Goal: Information Seeking & Learning: Learn about a topic

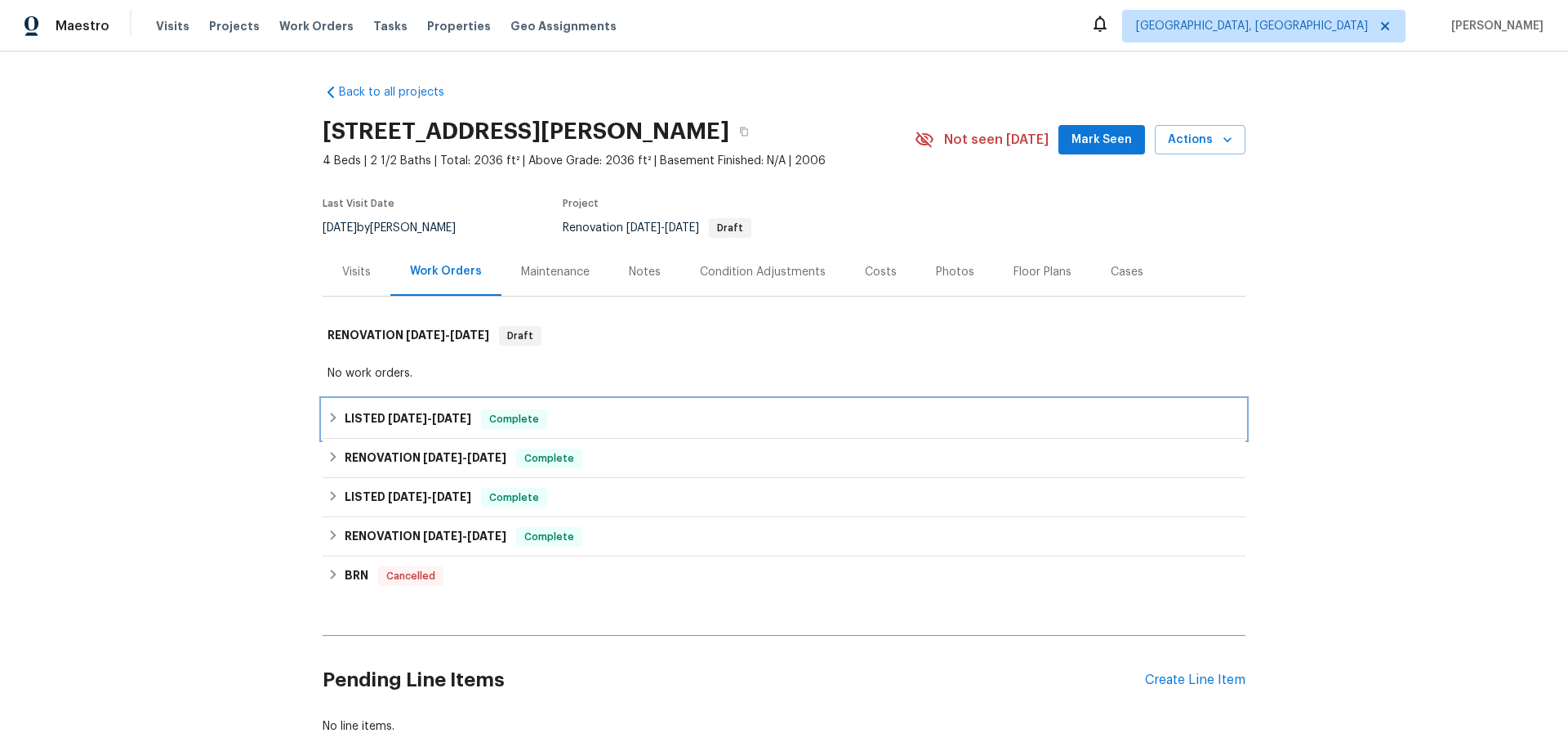
click at [378, 427] on h6 "LISTED [DATE] - [DATE]" at bounding box center [408, 418] width 126 height 19
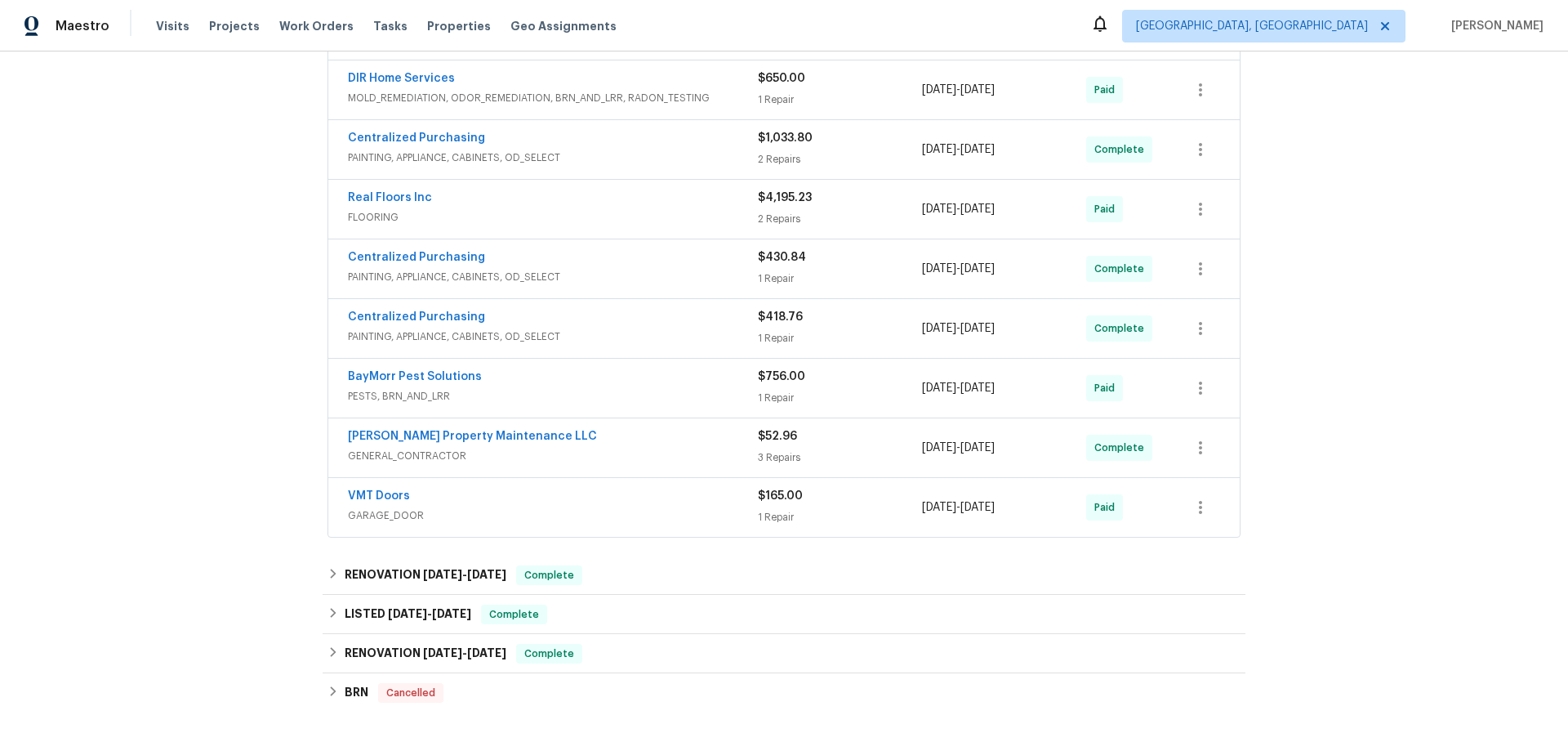
scroll to position [1096, 0]
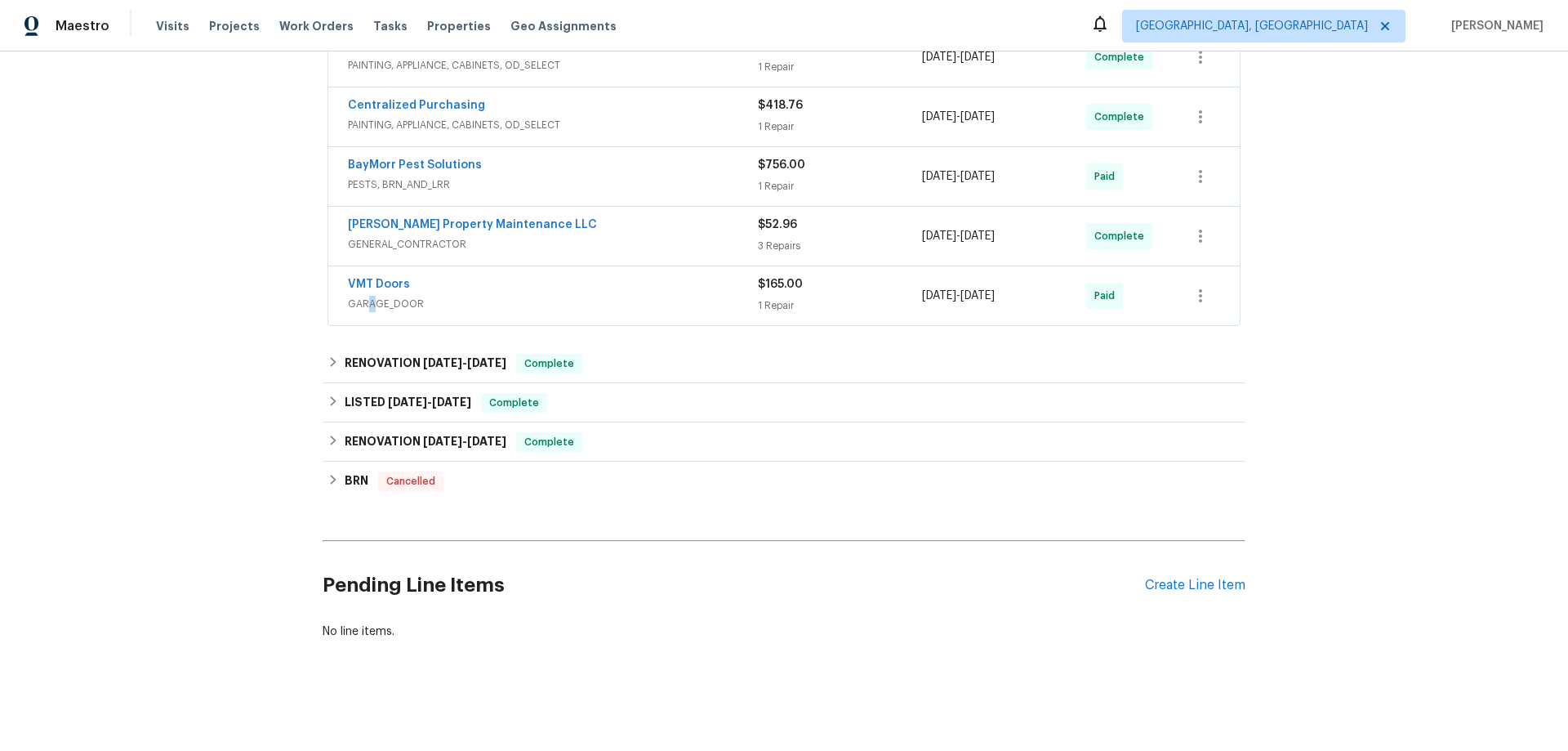
click at [366, 354] on h6 "RENOVATION [DATE] - [DATE]" at bounding box center [425, 363] width 161 height 19
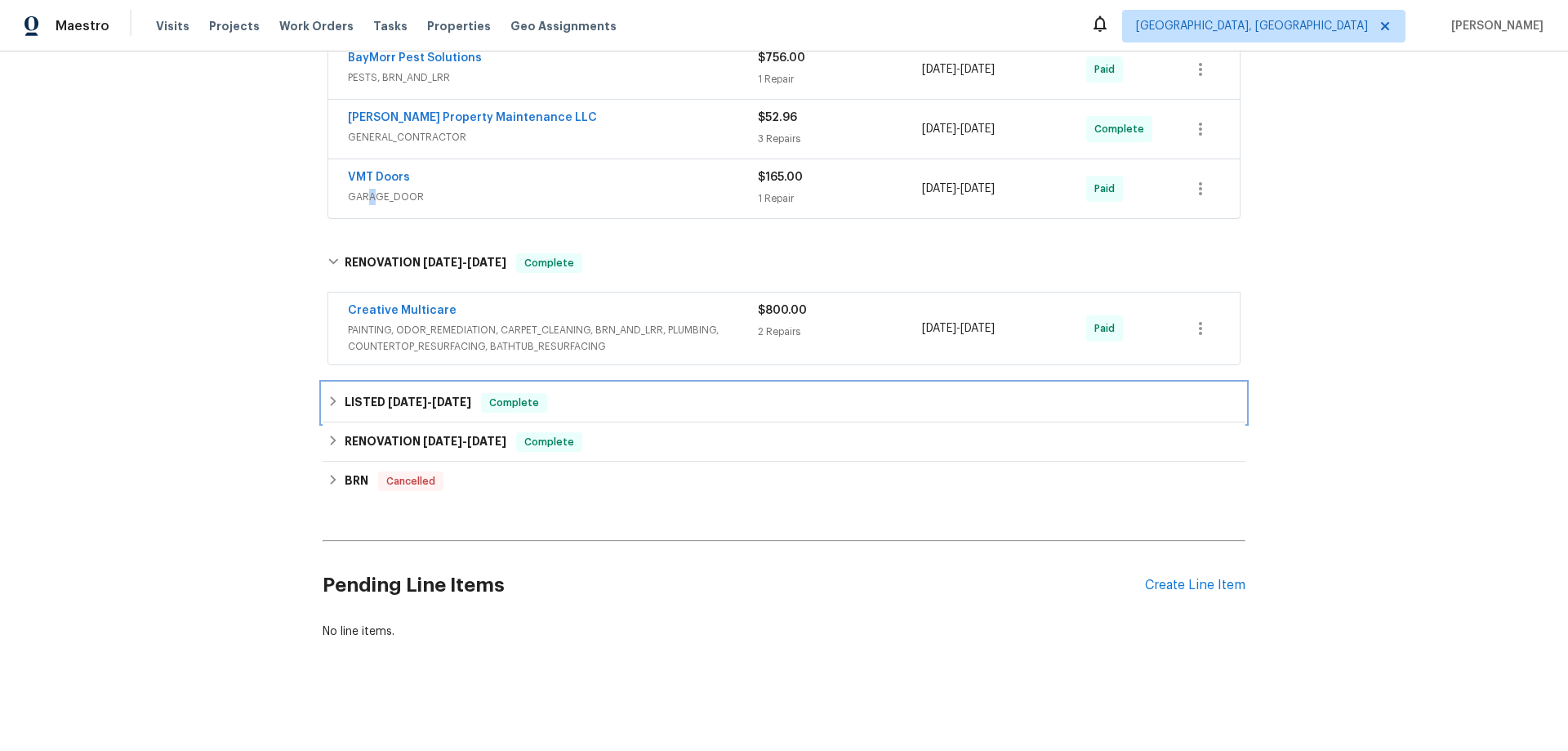
drag, startPoint x: 331, startPoint y: 385, endPoint x: 357, endPoint y: 389, distance: 26.3
click at [334, 393] on div "LISTED [DATE] - [DATE] Complete" at bounding box center [784, 403] width 913 height 19
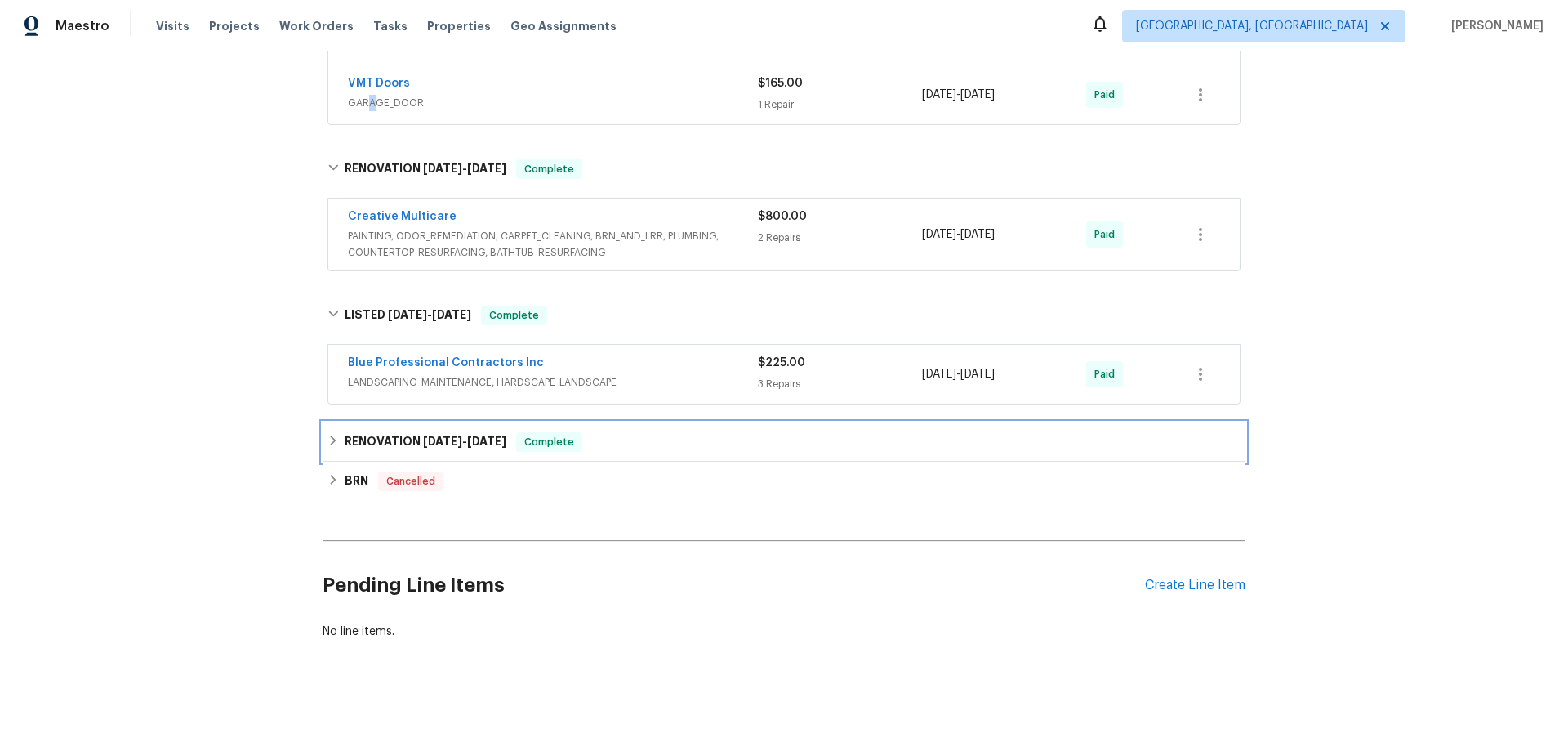
click at [378, 432] on h6 "RENOVATION [DATE] - [DATE]" at bounding box center [425, 441] width 161 height 19
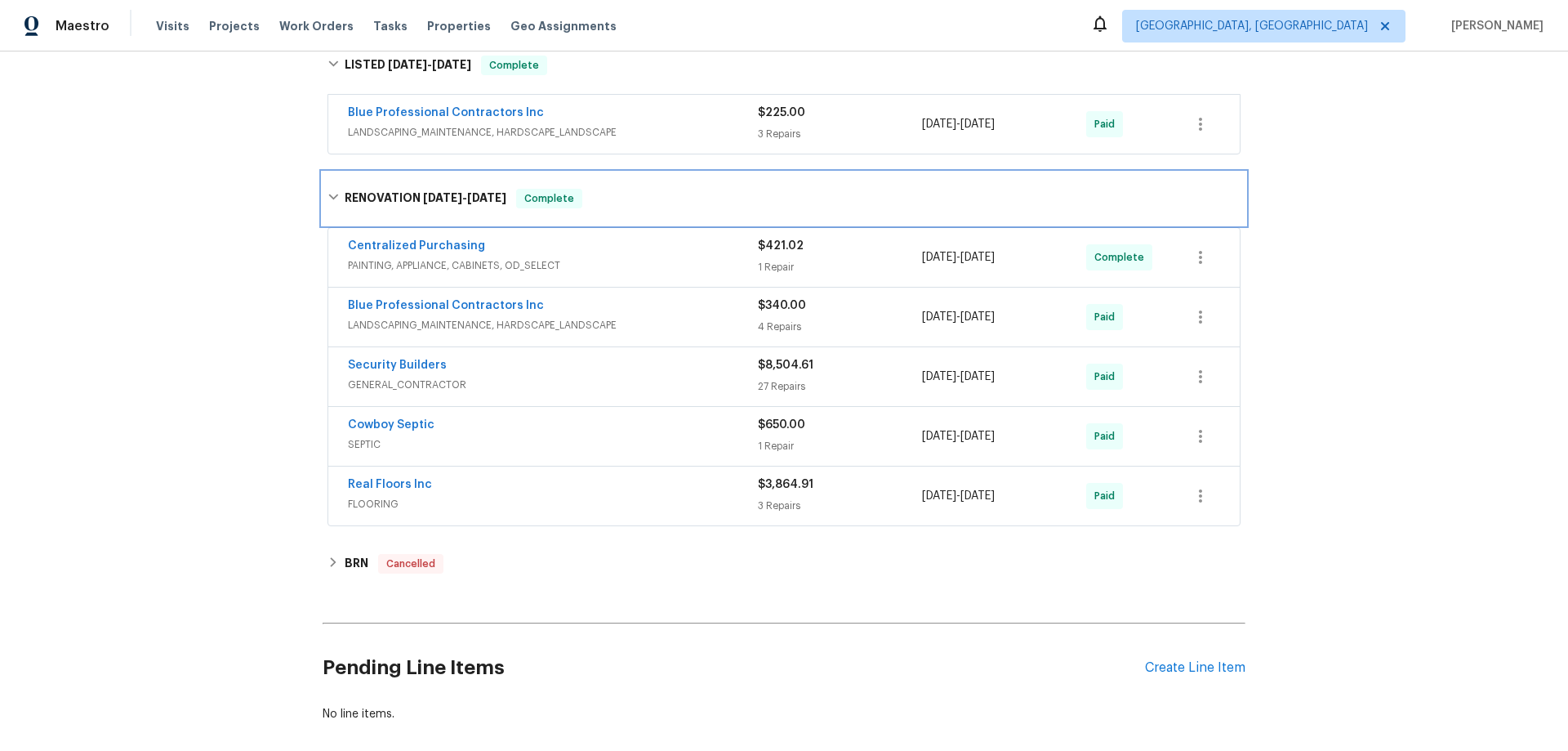
scroll to position [1541, 0]
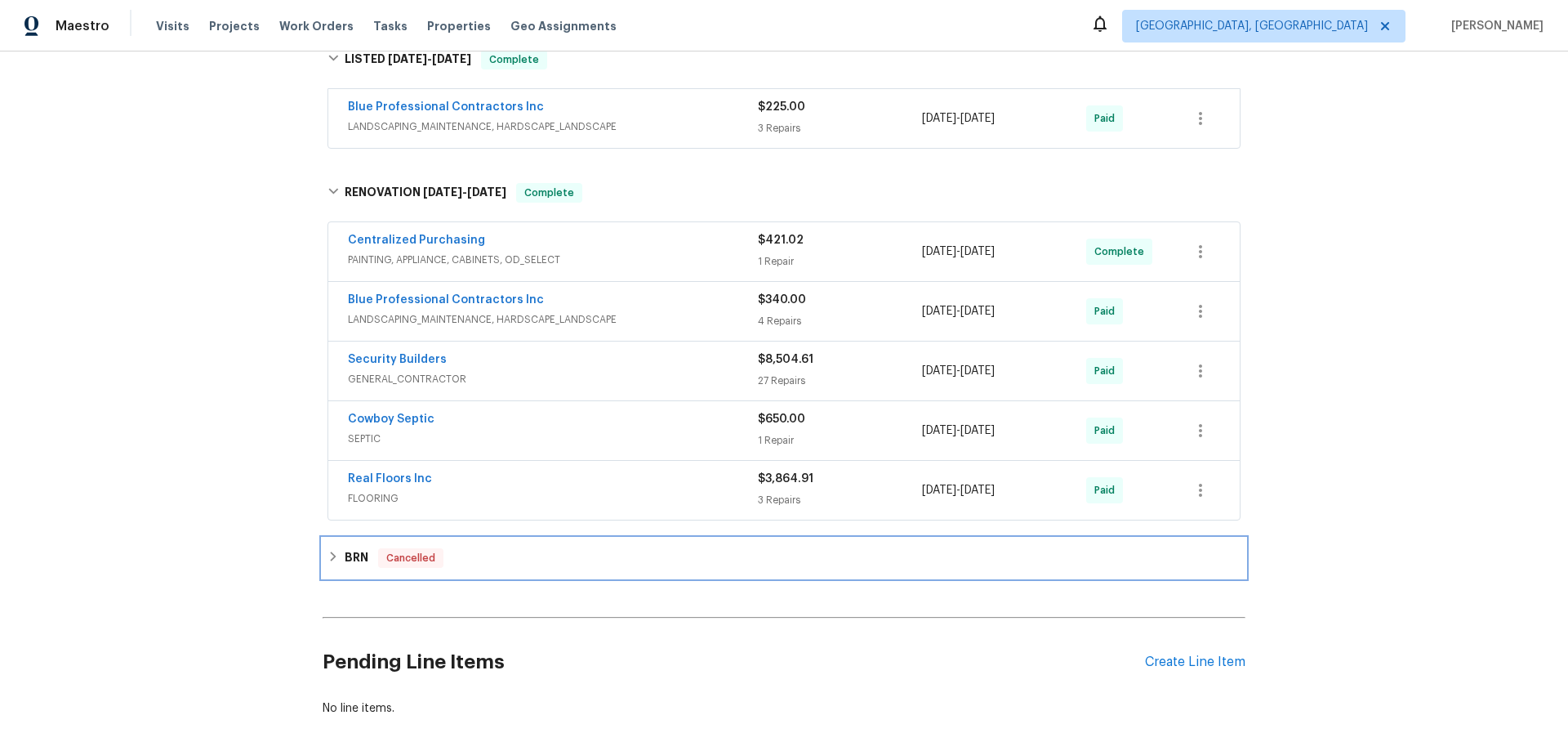
click at [345, 566] on h6 "BRN" at bounding box center [356, 558] width 24 height 19
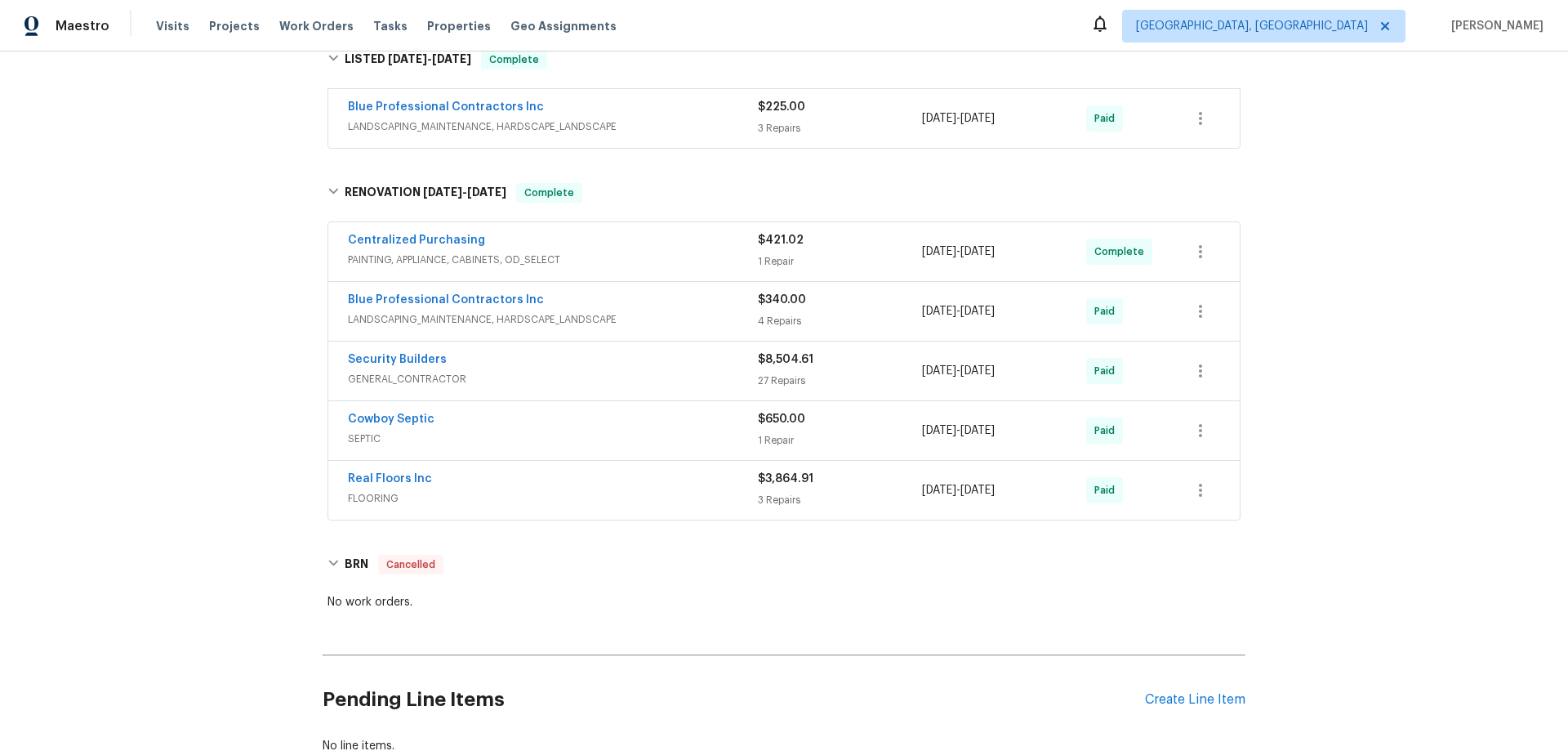
click at [546, 320] on span "LANDSCAPING_MAINTENANCE, HARDSCAPE_LANDSCAPE" at bounding box center [553, 320] width 410 height 17
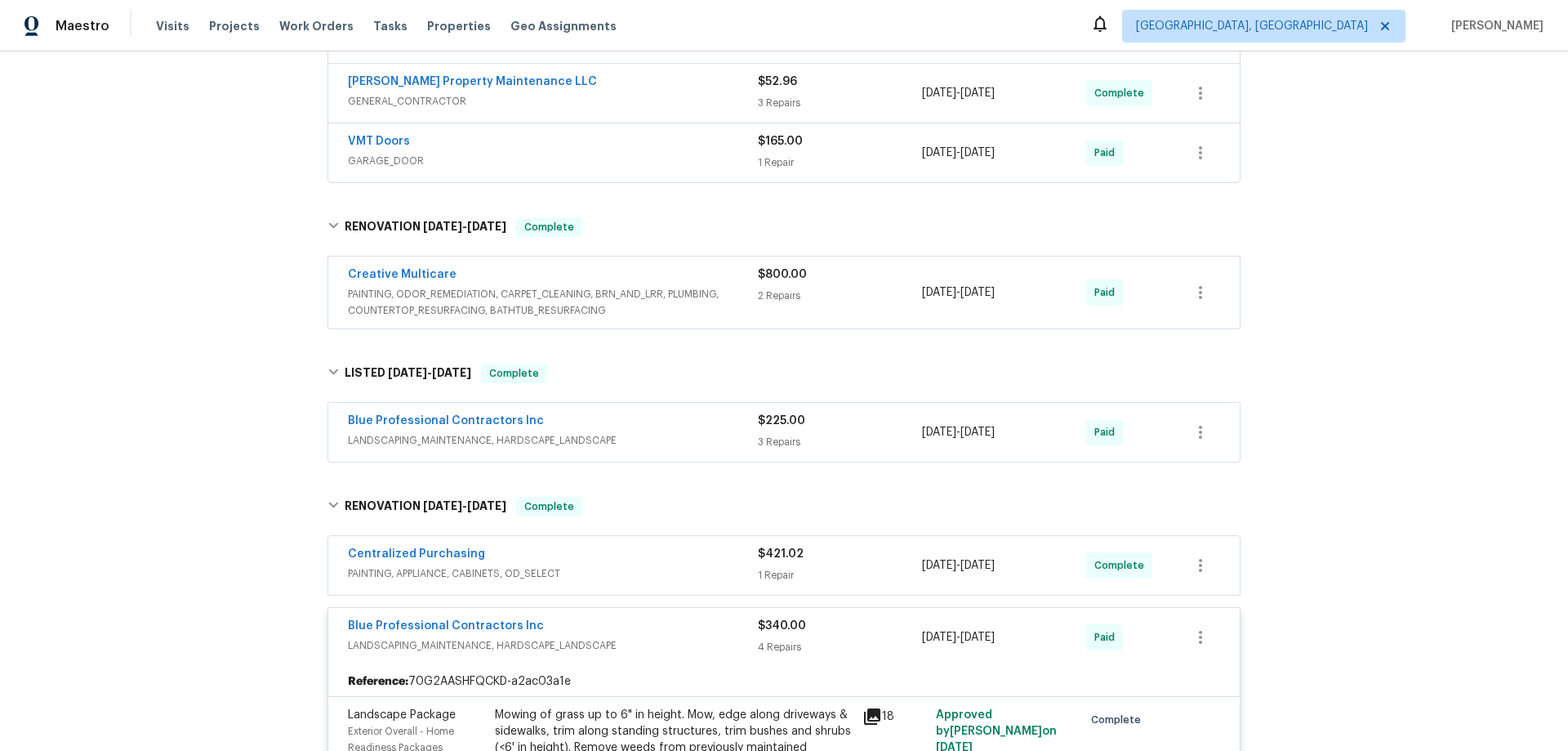
scroll to position [1132, 0]
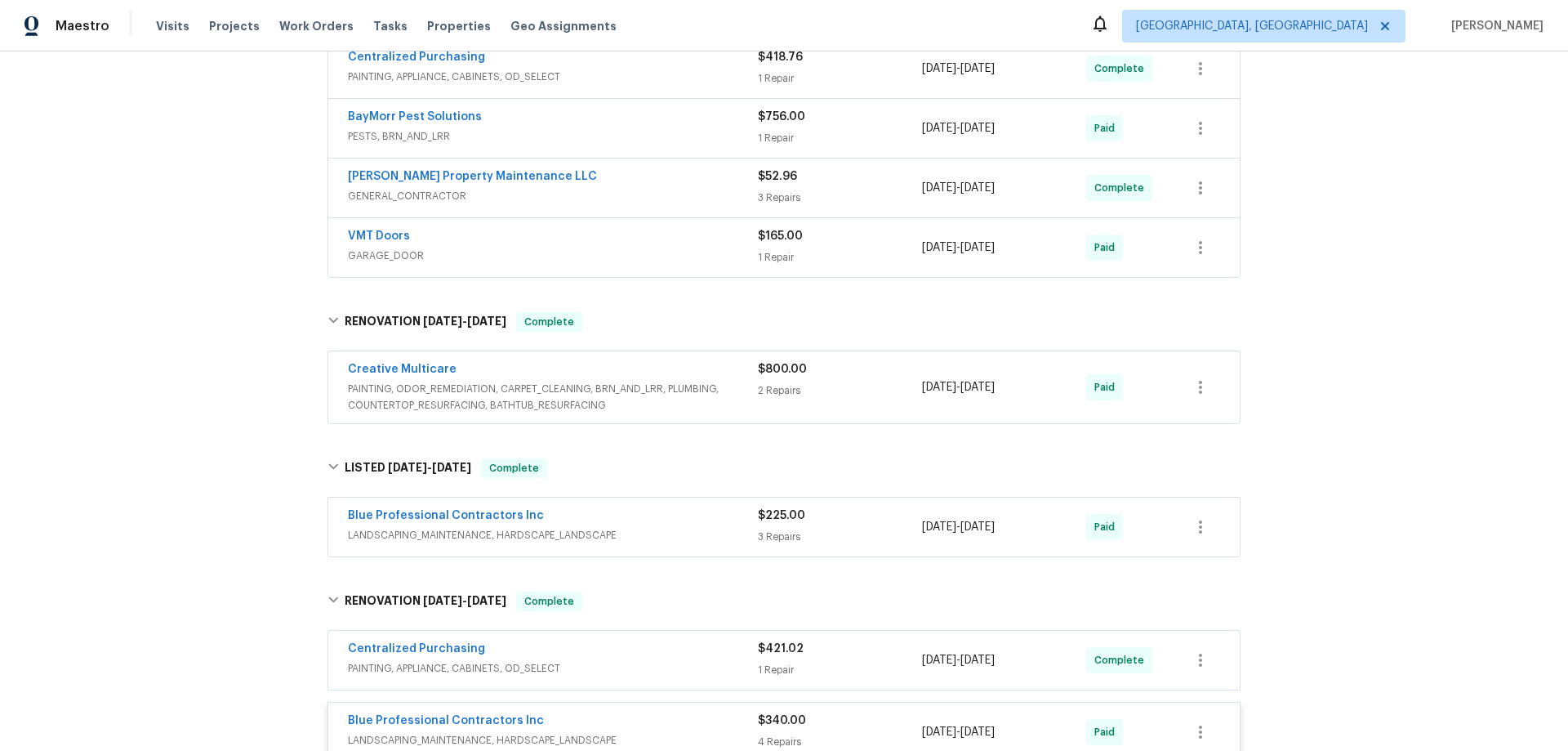
click at [602, 528] on span "LANDSCAPING_MAINTENANCE, HARDSCAPE_LANDSCAPE" at bounding box center [553, 536] width 410 height 17
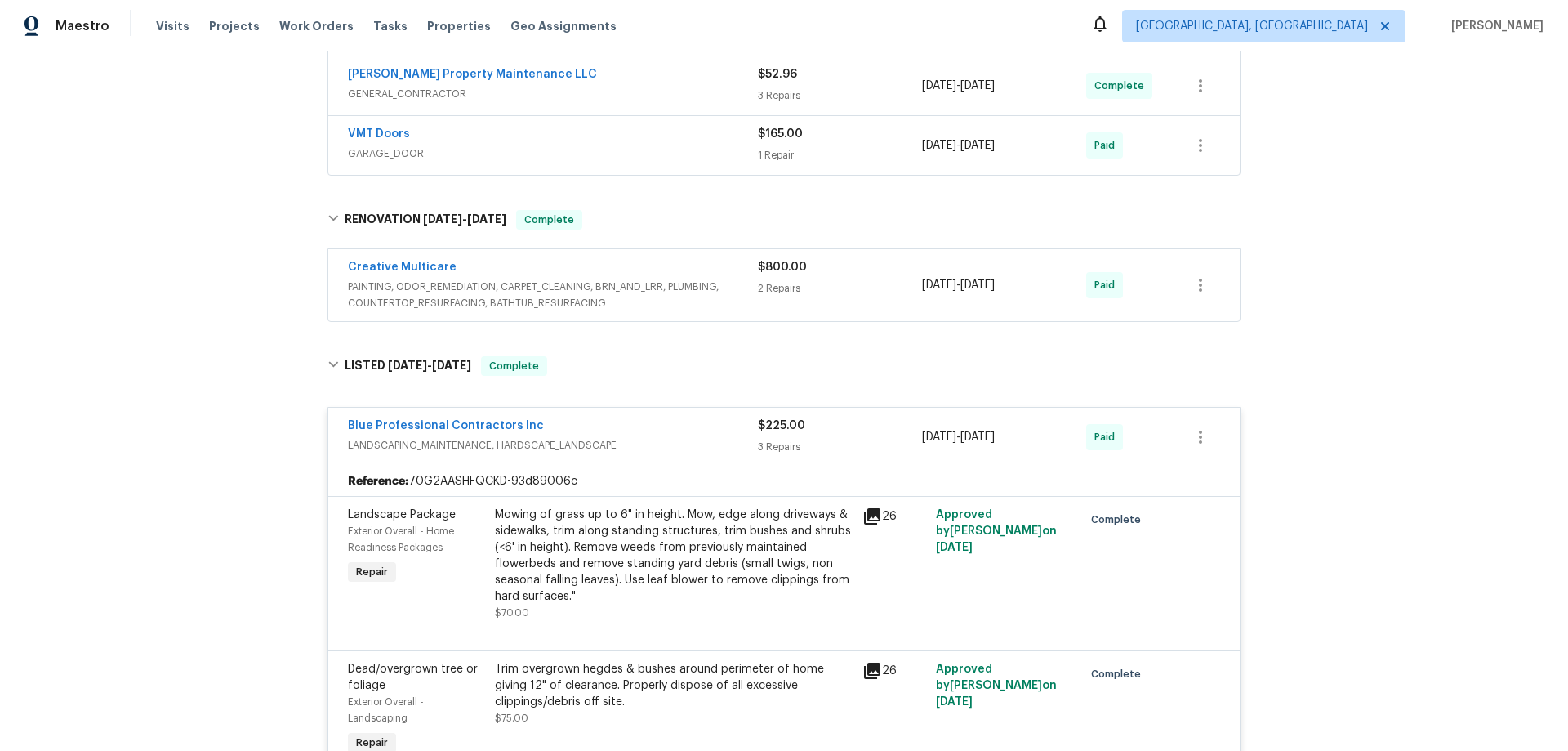
scroll to position [1213, 0]
